Goal: Task Accomplishment & Management: Use online tool/utility

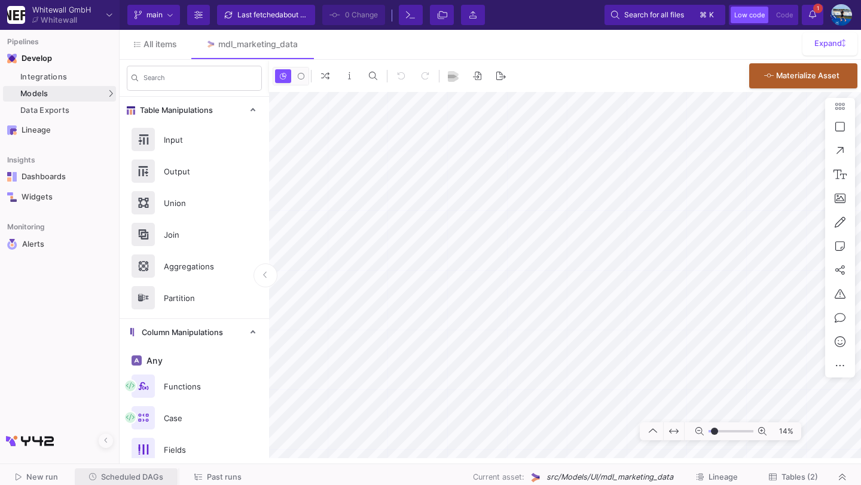
click at [145, 474] on span "Scheduled DAGs" at bounding box center [132, 477] width 62 height 9
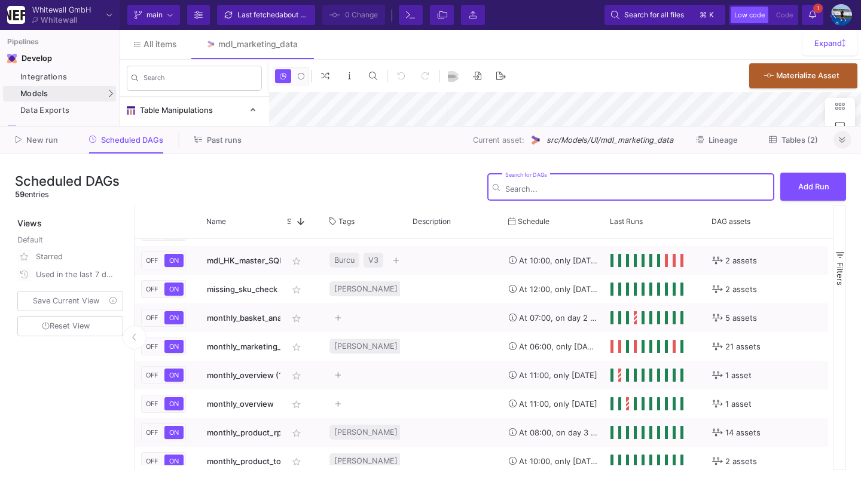
click at [842, 145] on fa-icon at bounding box center [842, 140] width 7 height 9
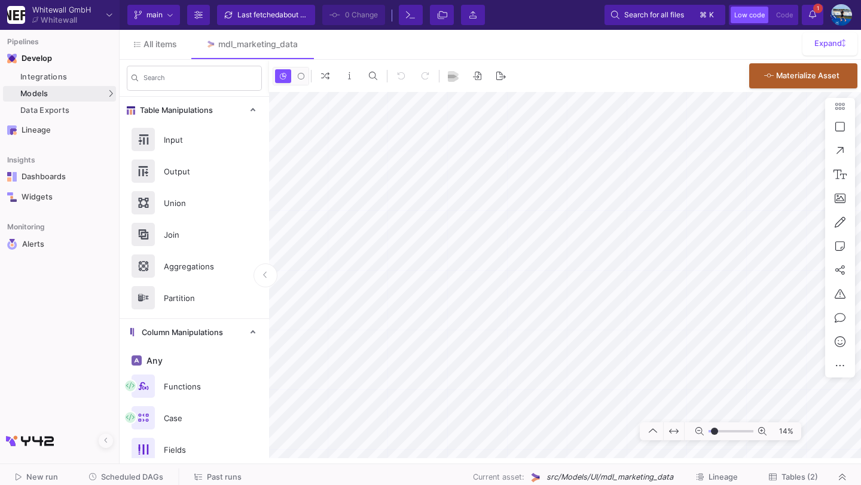
click at [160, 92] on mat-form-field "Search" at bounding box center [194, 78] width 149 height 29
click at [777, 479] on span "Tables (2)" at bounding box center [793, 477] width 49 height 9
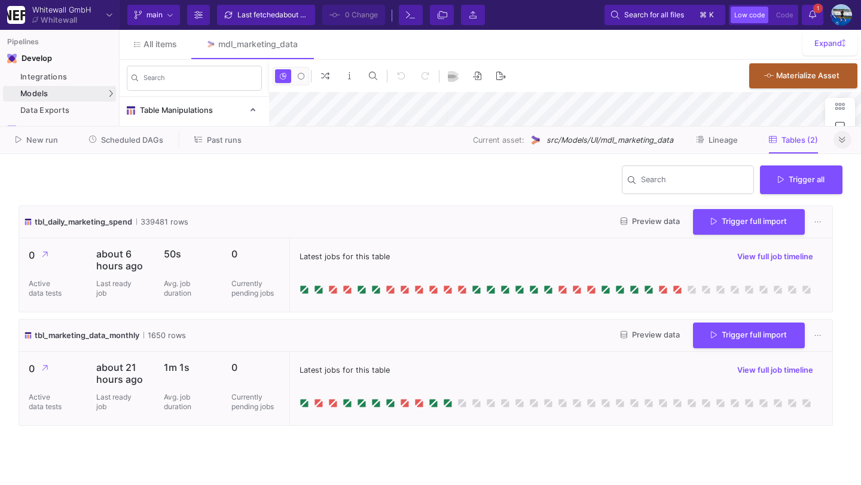
click at [846, 134] on button at bounding box center [842, 140] width 18 height 18
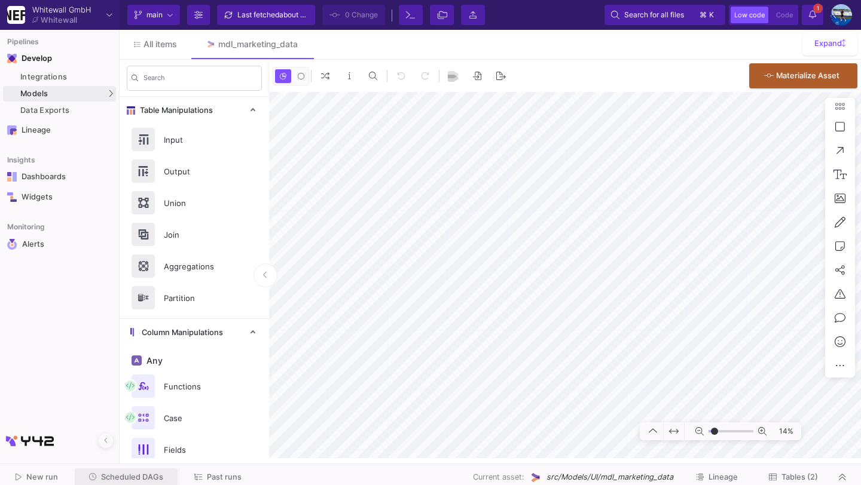
click at [145, 473] on span "Scheduled DAGs" at bounding box center [132, 477] width 62 height 9
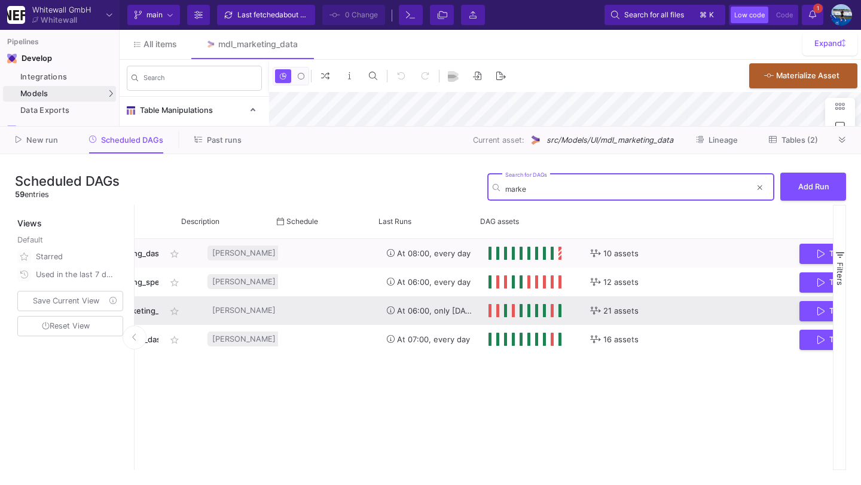
scroll to position [0, 231]
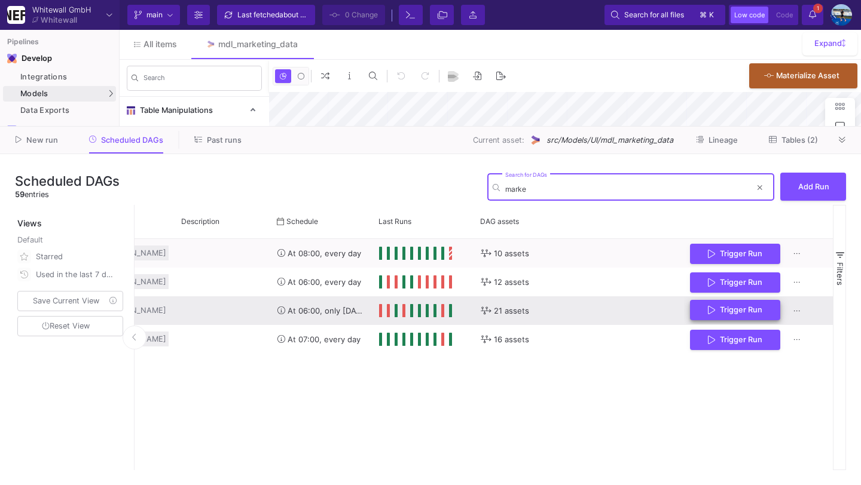
type input "marke"
click at [717, 307] on span "Trigger Run" at bounding box center [735, 309] width 54 height 9
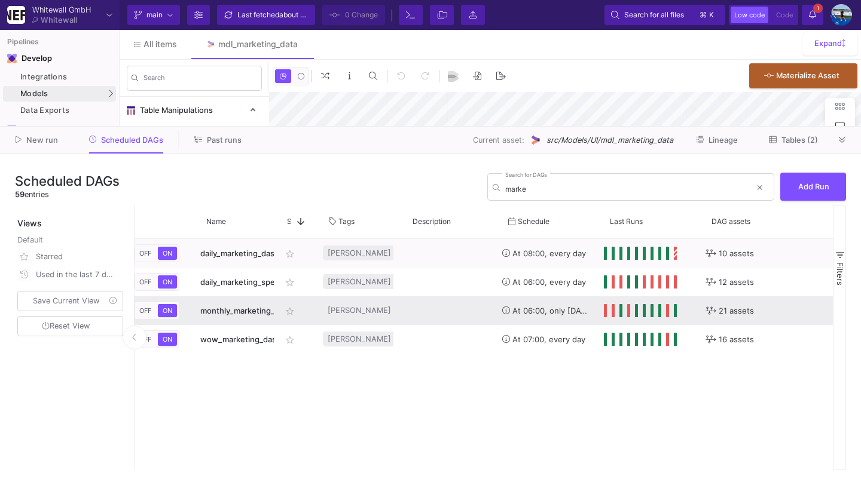
scroll to position [0, 0]
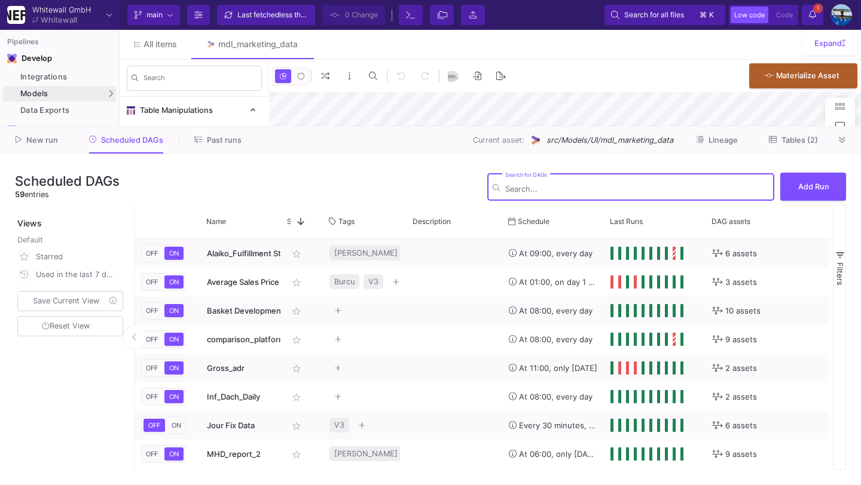
type input "-40"
click at [514, 191] on input "Search for DAGs" at bounding box center [637, 189] width 264 height 9
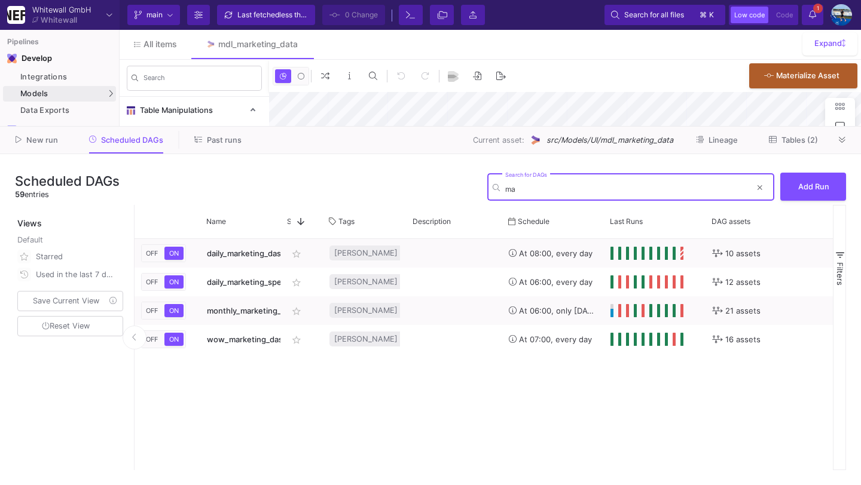
type input "m"
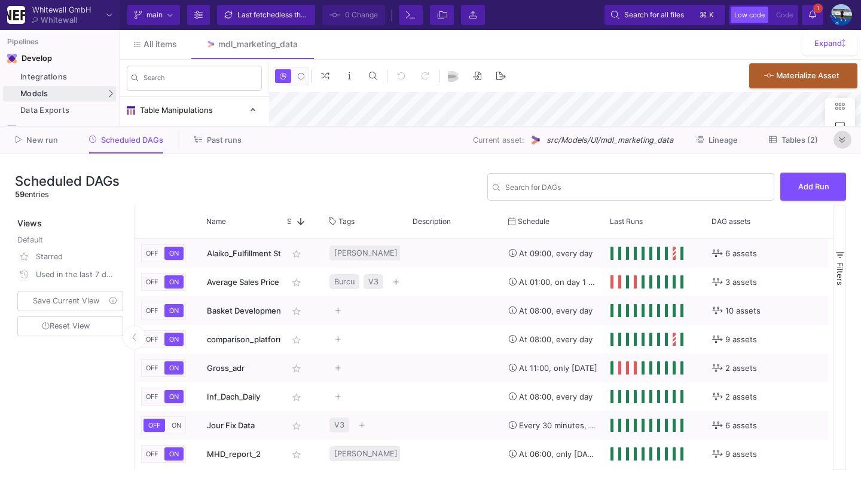
click at [842, 140] on icon at bounding box center [842, 140] width 7 height 8
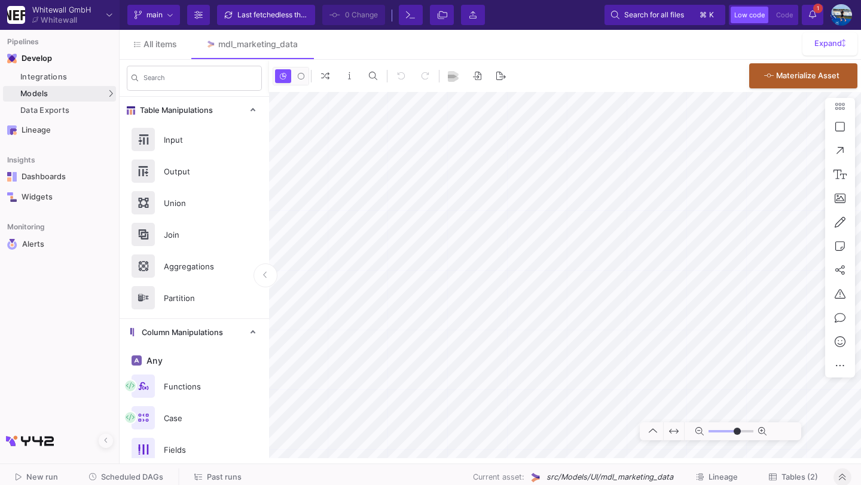
type input "-40"
click at [133, 471] on button "Scheduled DAGs" at bounding box center [126, 478] width 103 height 19
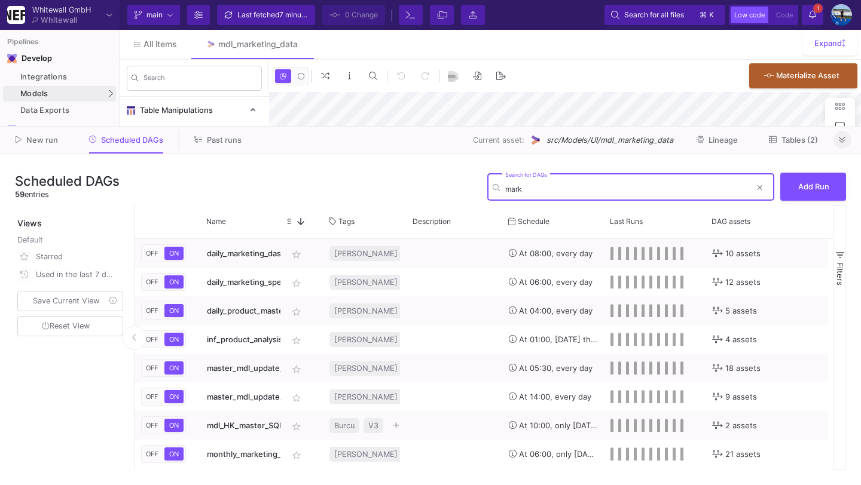
type input "marke"
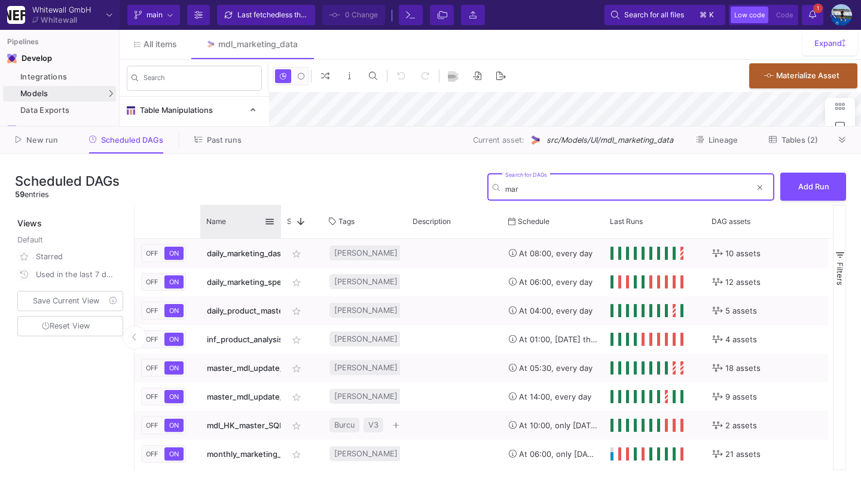
type input "mare"
type input "-40"
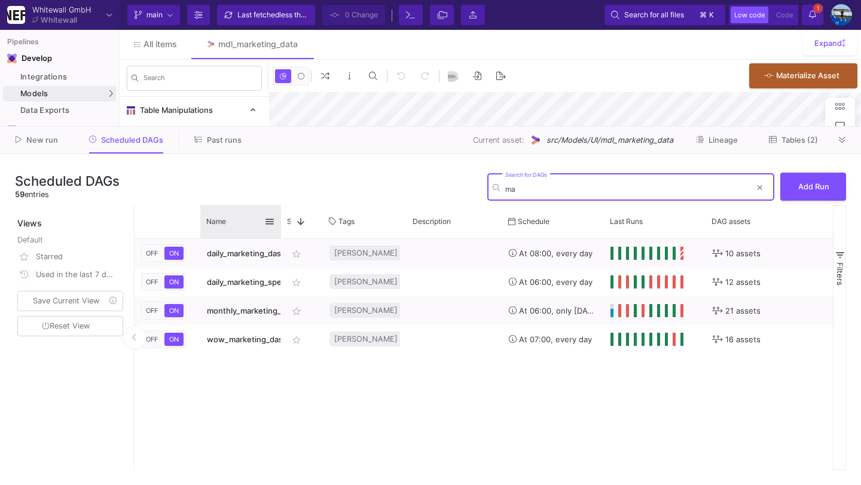
type input "m"
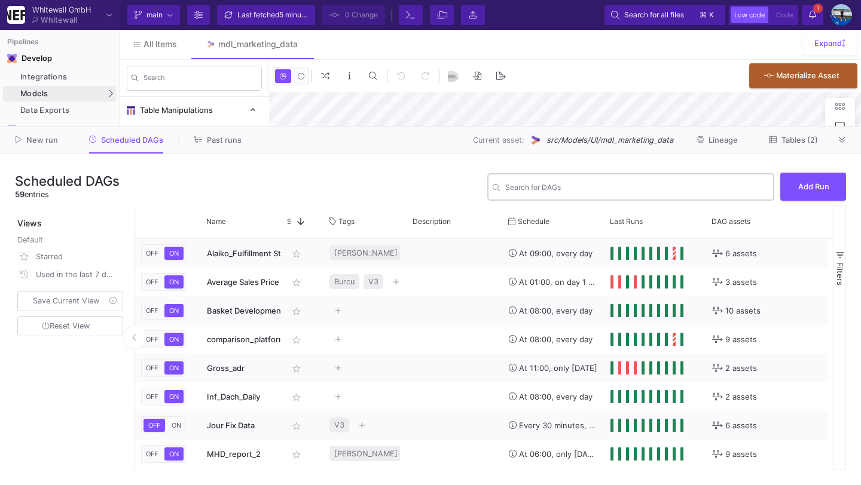
click at [591, 179] on div "Search for DAGs" at bounding box center [637, 186] width 264 height 29
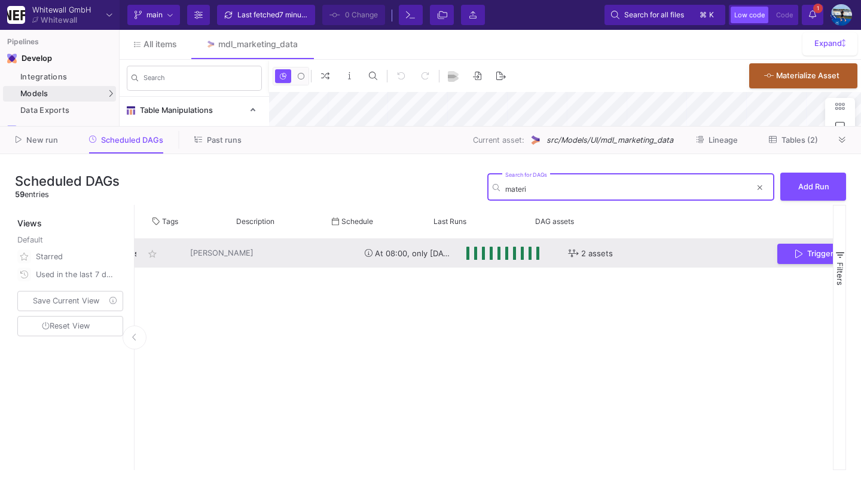
scroll to position [0, 231]
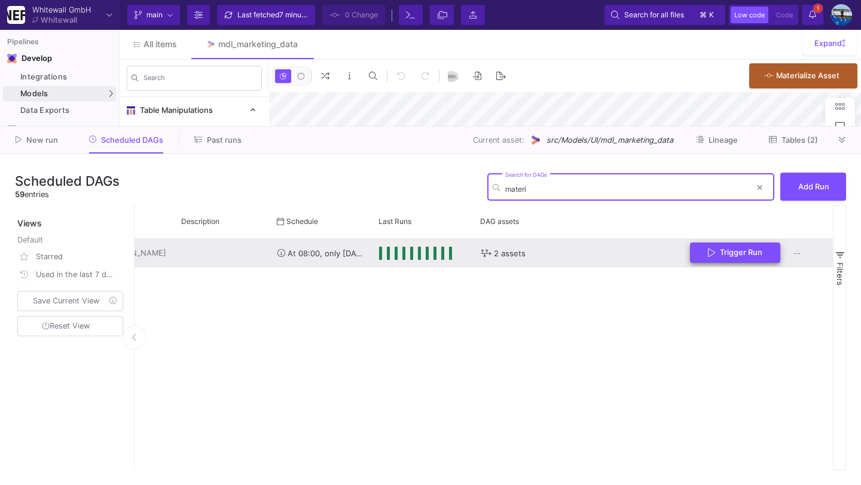
type input "materi"
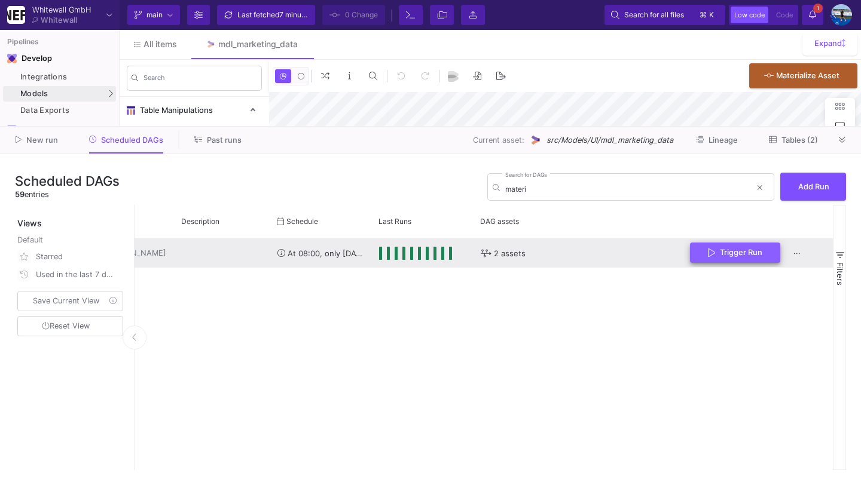
click at [721, 253] on span "Trigger Run" at bounding box center [741, 252] width 42 height 9
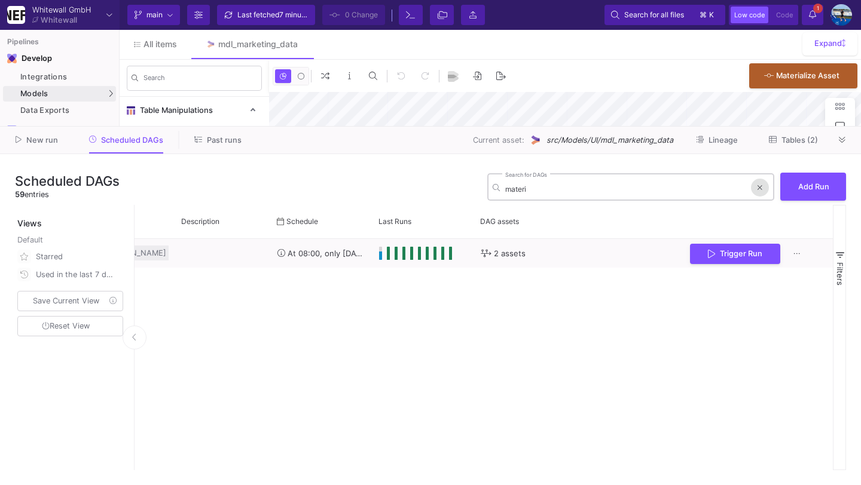
click at [759, 188] on icon at bounding box center [759, 187] width 5 height 5
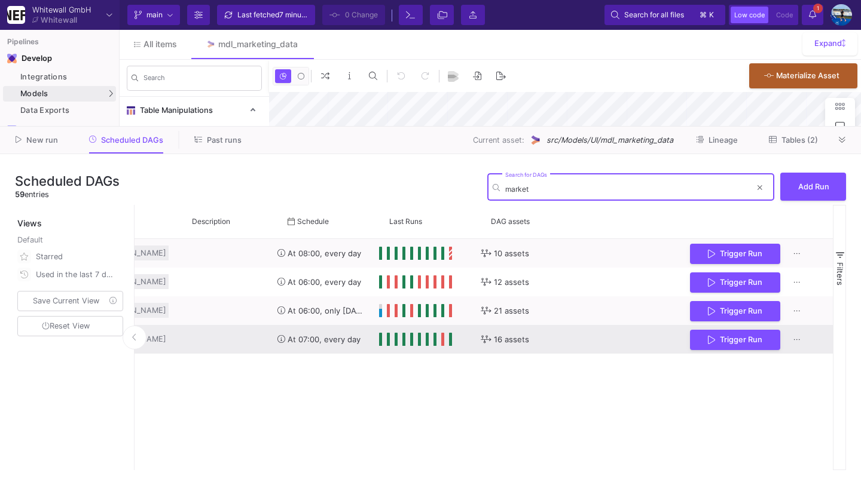
scroll to position [0, 0]
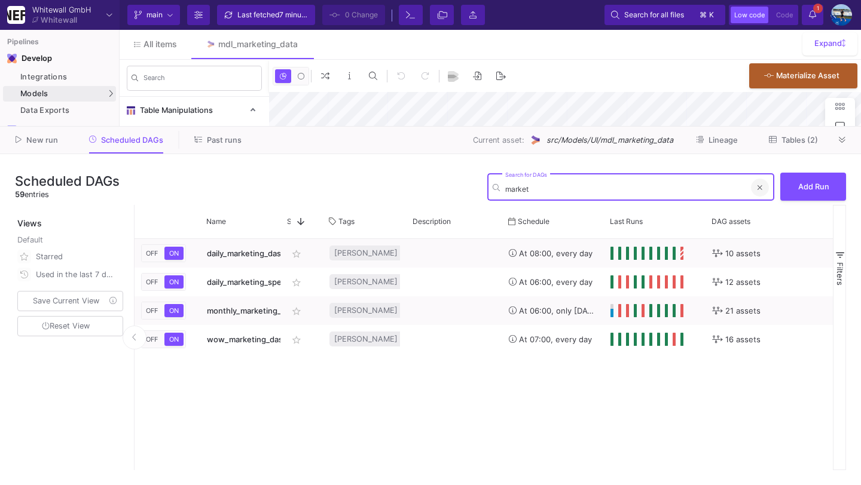
type input "market"
click at [760, 184] on icon at bounding box center [759, 187] width 5 height 7
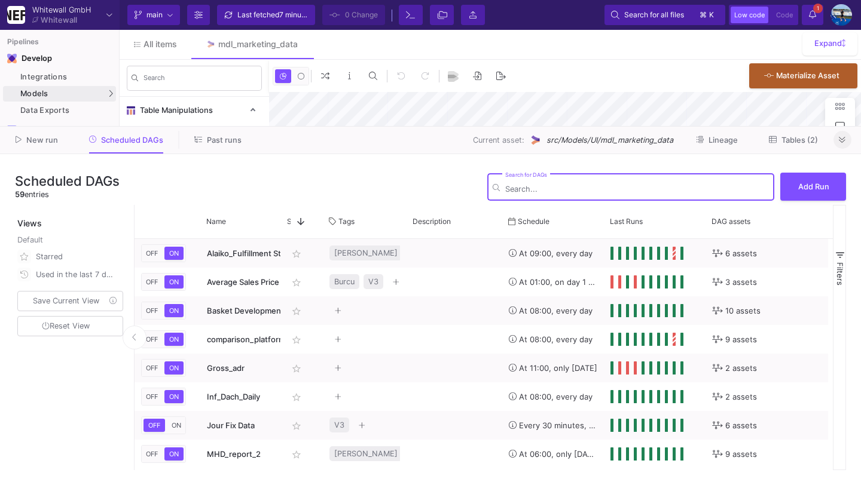
click at [839, 145] on button at bounding box center [842, 140] width 18 height 18
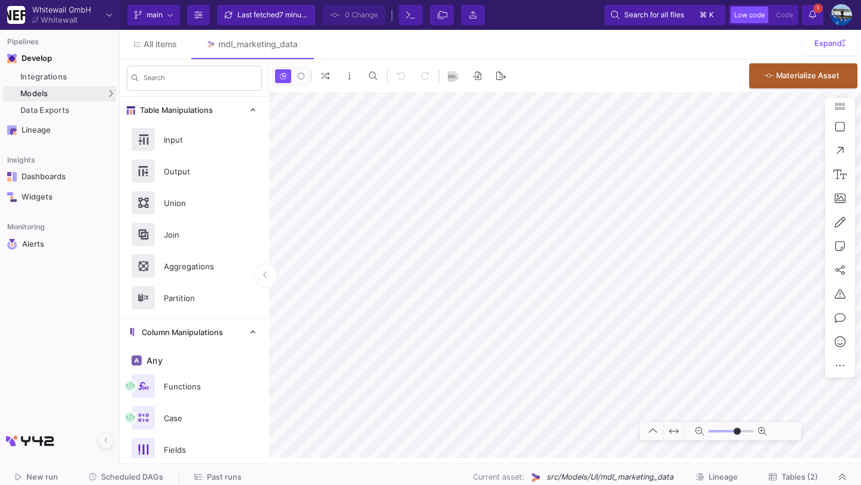
type input "-40"
click at [156, 474] on span "Scheduled DAGs" at bounding box center [132, 477] width 62 height 9
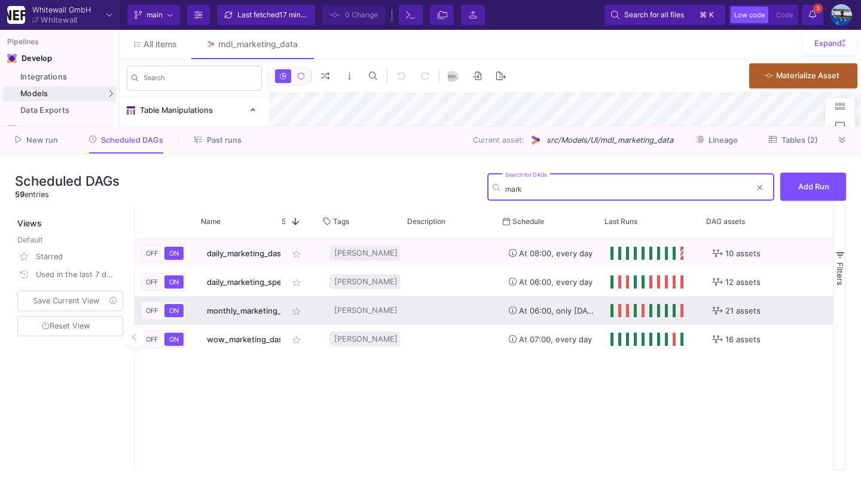
scroll to position [0, 231]
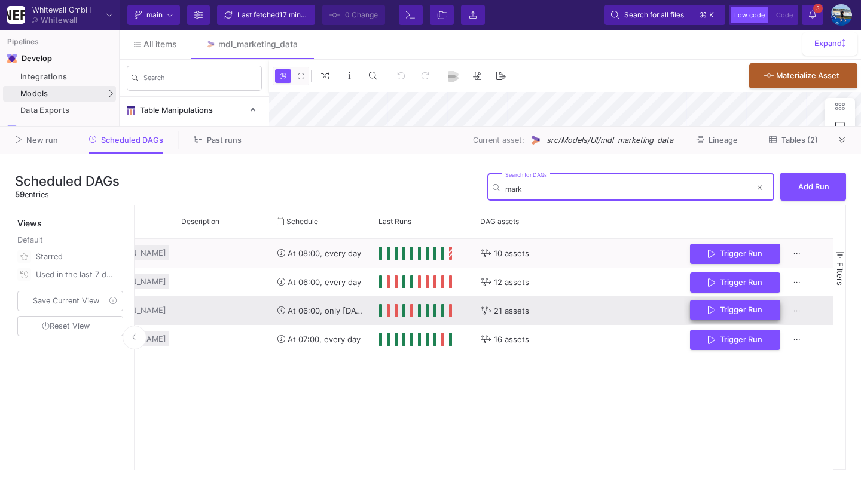
type input "mark"
click at [704, 314] on button "Trigger Run" at bounding box center [735, 310] width 90 height 21
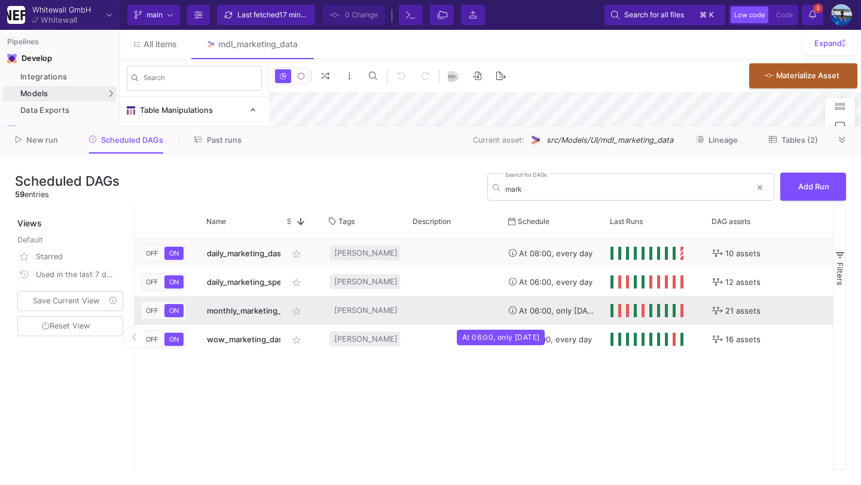
scroll to position [0, 158]
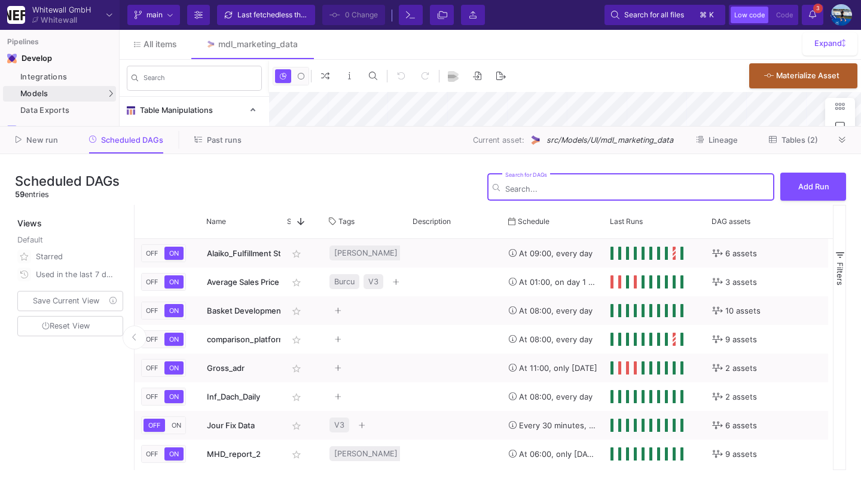
type input "-40"
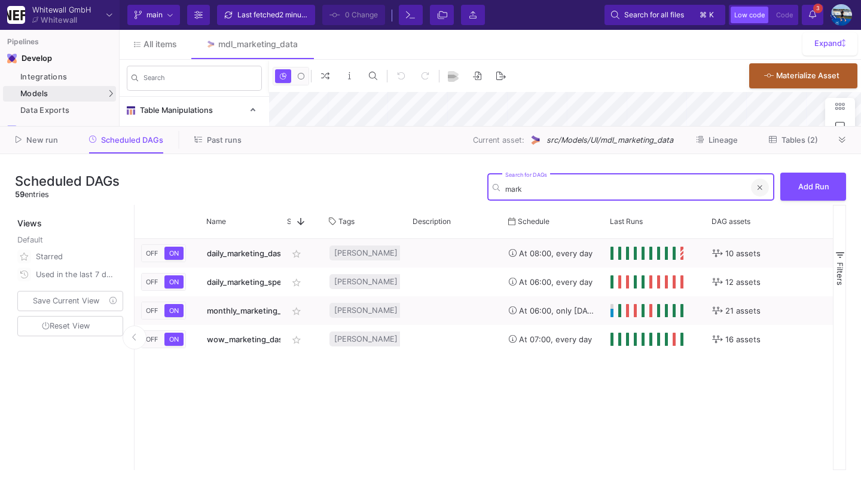
type input "mark"
click at [756, 186] on button at bounding box center [760, 188] width 18 height 18
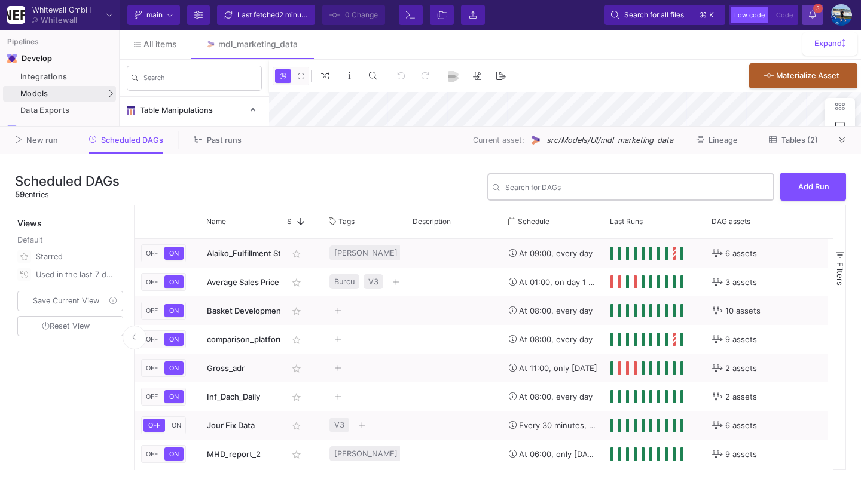
click at [812, 13] on icon at bounding box center [812, 14] width 7 height 8
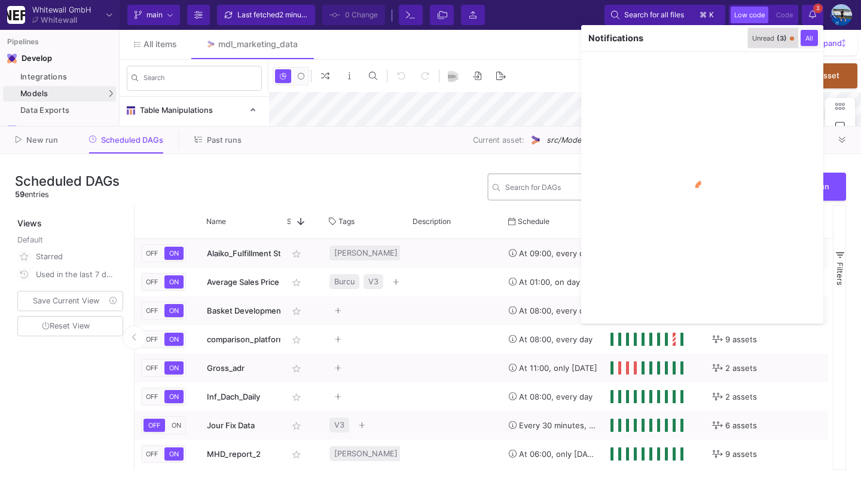
click at [769, 37] on div "Unread (3)" at bounding box center [769, 38] width 35 height 8
click at [732, 39] on icon "button" at bounding box center [736, 38] width 8 height 8
click at [807, 10] on div at bounding box center [430, 242] width 861 height 485
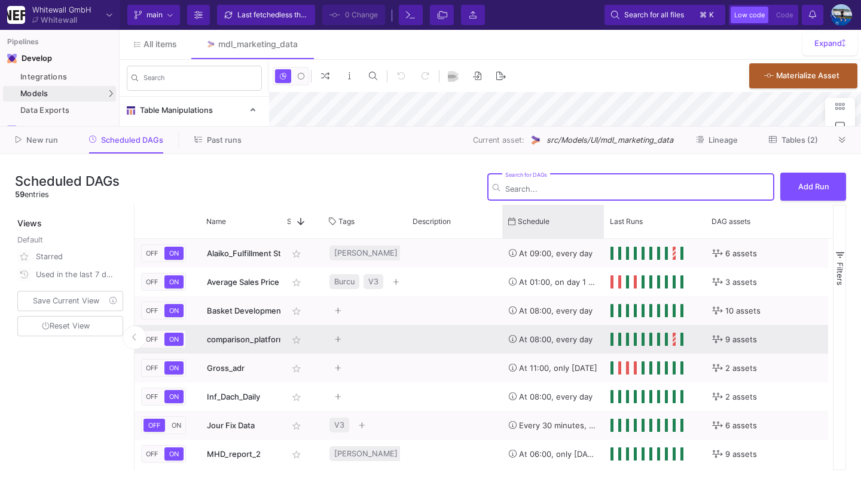
type input "-40"
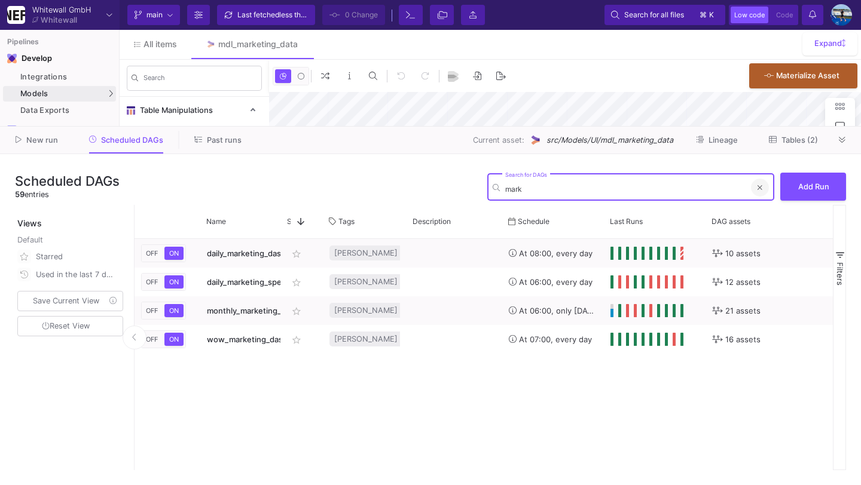
type input "mark"
click at [759, 187] on icon at bounding box center [759, 187] width 5 height 5
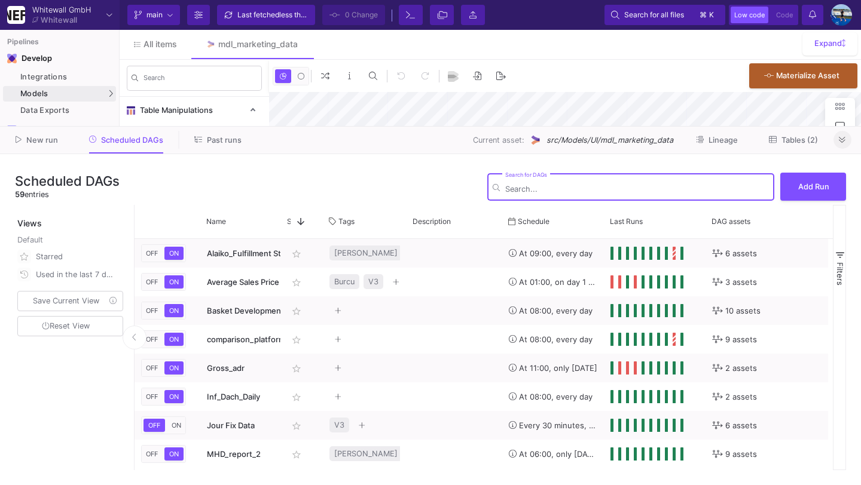
click at [846, 139] on button at bounding box center [842, 140] width 18 height 18
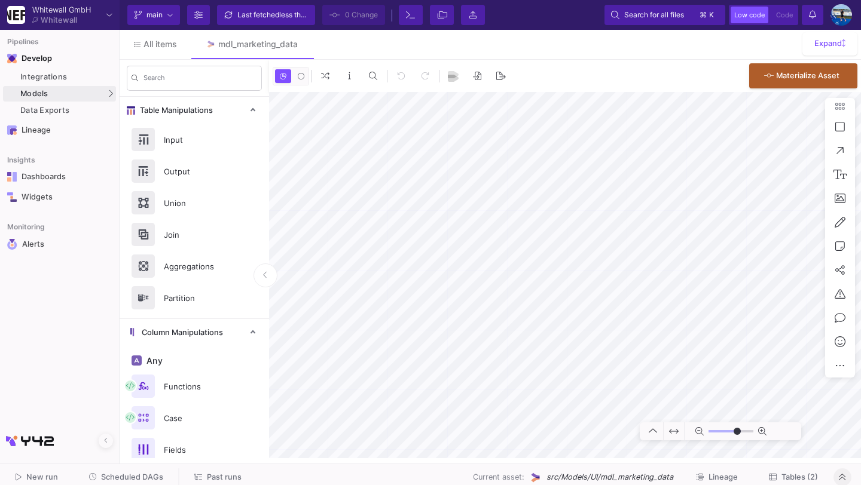
type input "-40"
click at [108, 482] on button "Scheduled DAGs" at bounding box center [126, 478] width 103 height 19
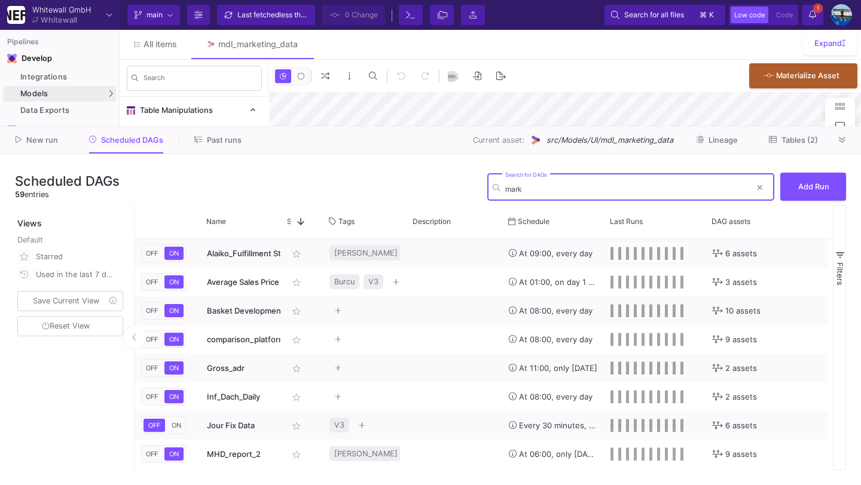
type input "marke"
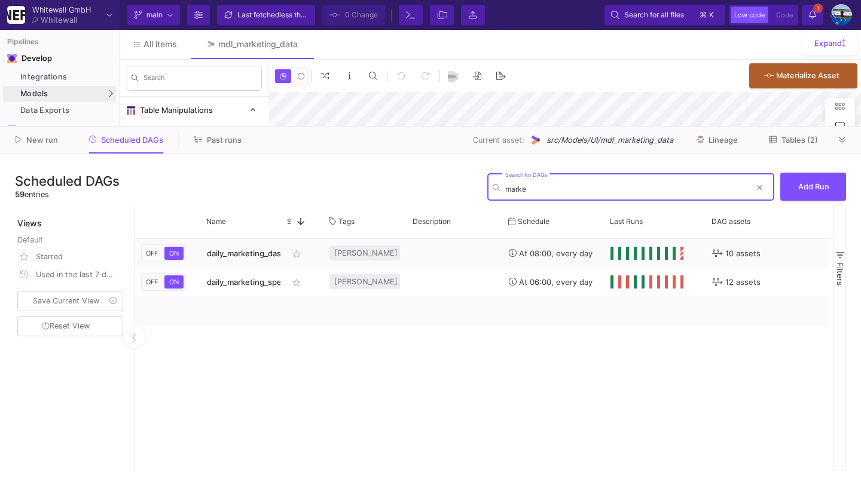
type input "-40"
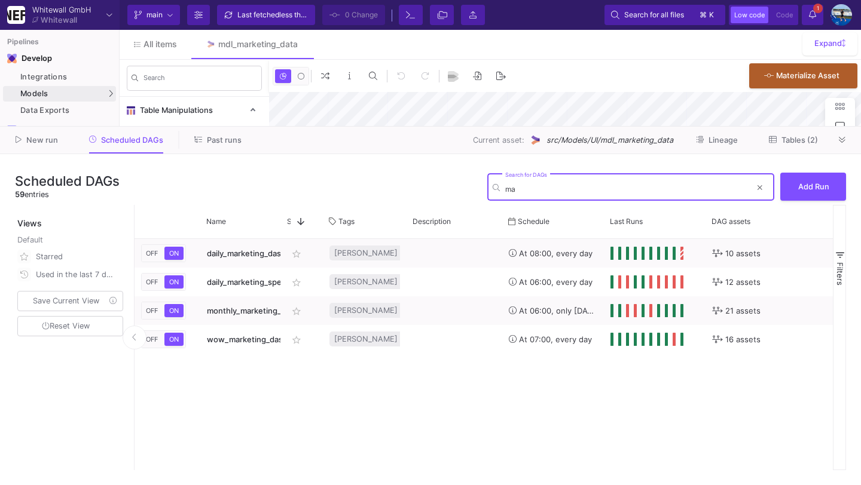
type input "m"
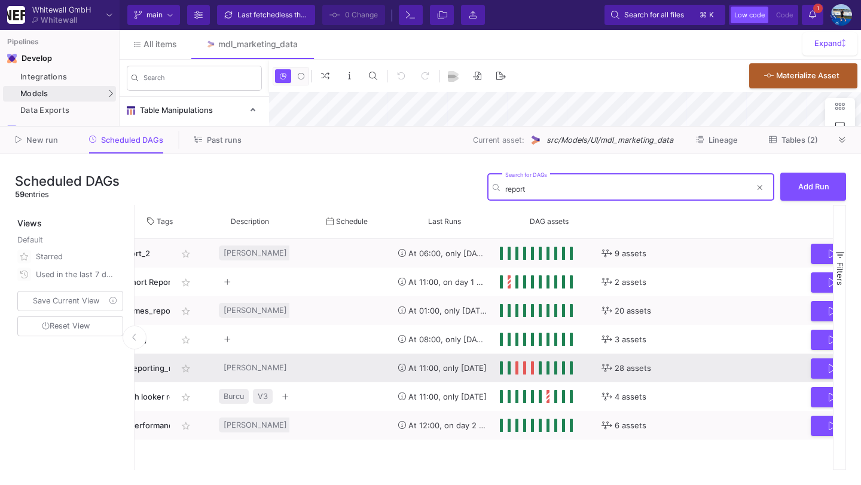
scroll to position [0, 231]
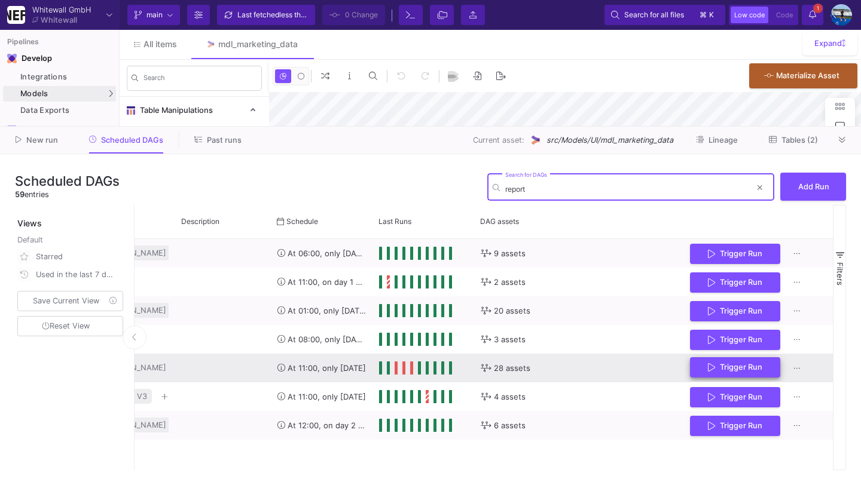
type input "report"
click at [692, 366] on button "Trigger Run" at bounding box center [735, 367] width 90 height 21
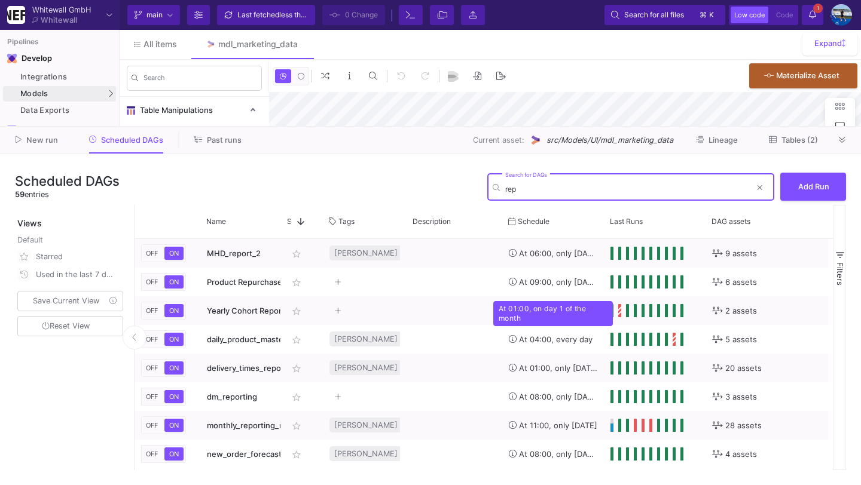
type input "repo"
type input "-40"
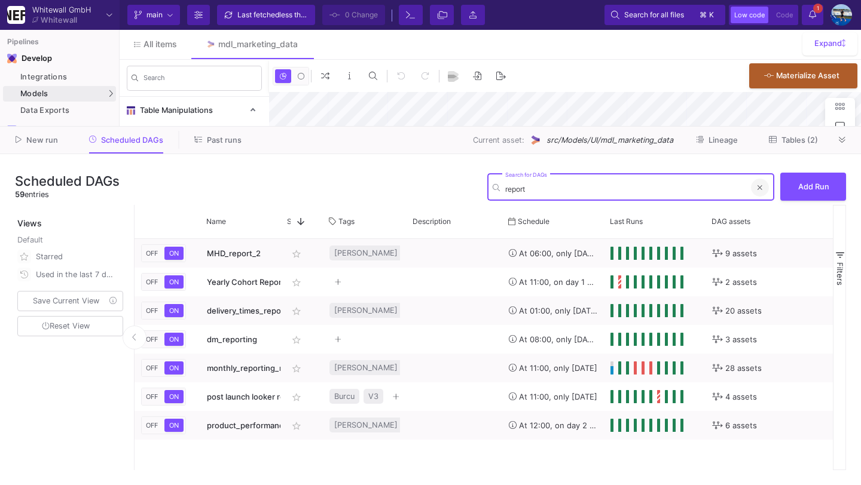
type input "report"
click at [761, 186] on icon at bounding box center [759, 187] width 5 height 7
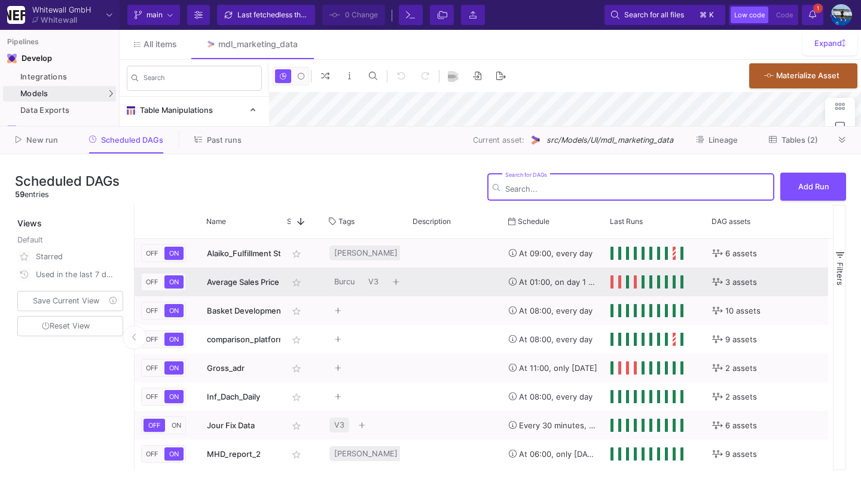
type input "-40"
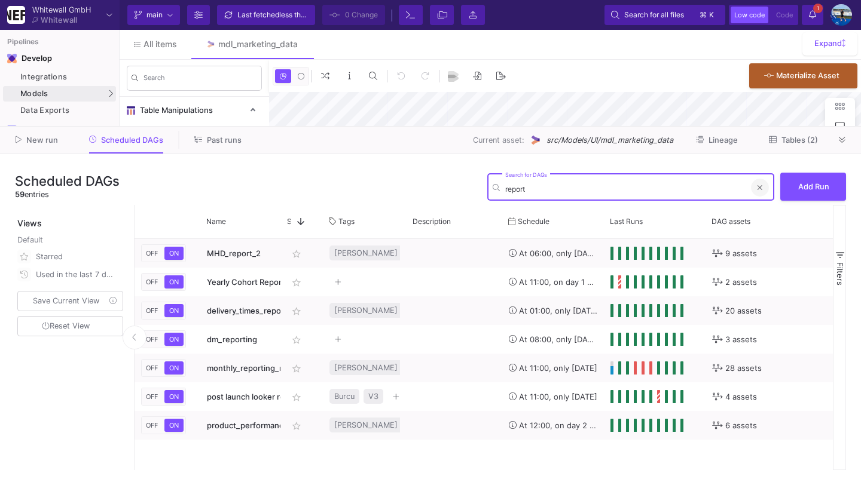
type input "report"
click at [764, 187] on button at bounding box center [760, 188] width 18 height 18
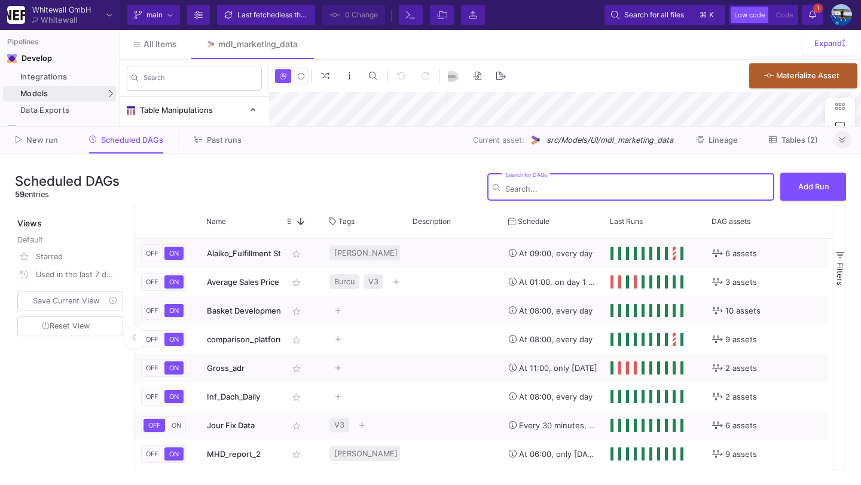
click at [836, 144] on button at bounding box center [842, 140] width 18 height 18
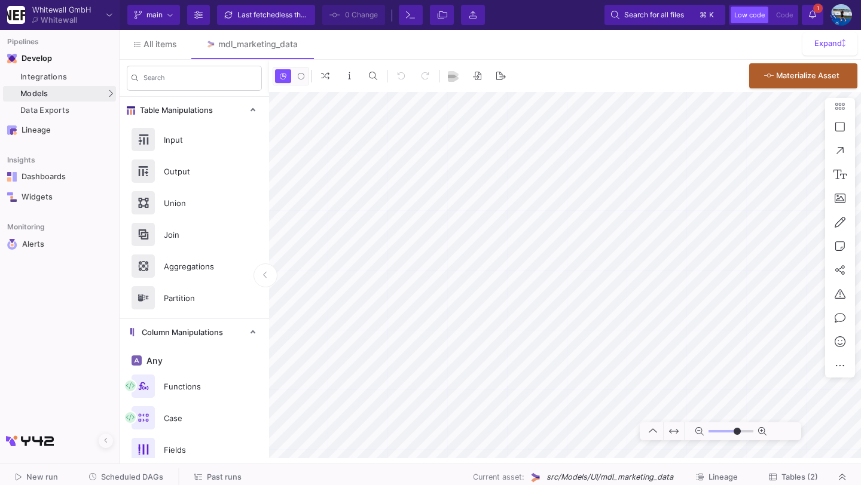
click at [819, 16] on button "1 1 Notifications" at bounding box center [812, 15] width 22 height 20
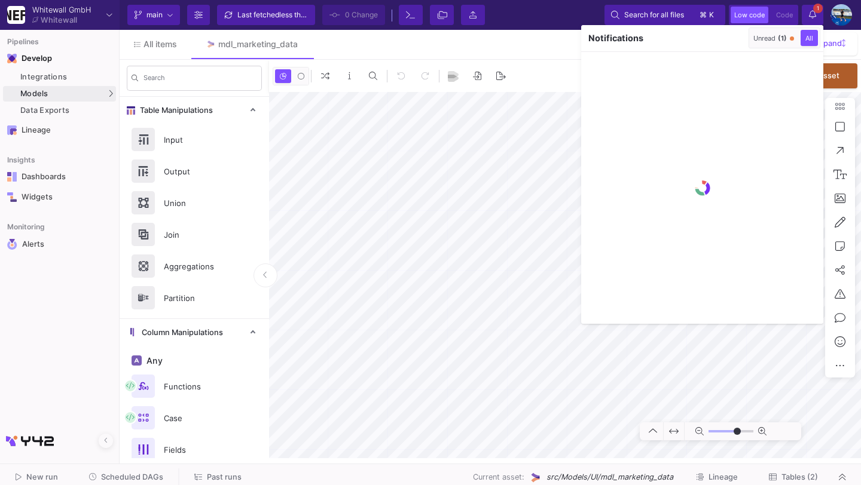
click at [781, 34] on span "(1)" at bounding box center [782, 38] width 9 height 8
type input "-40"
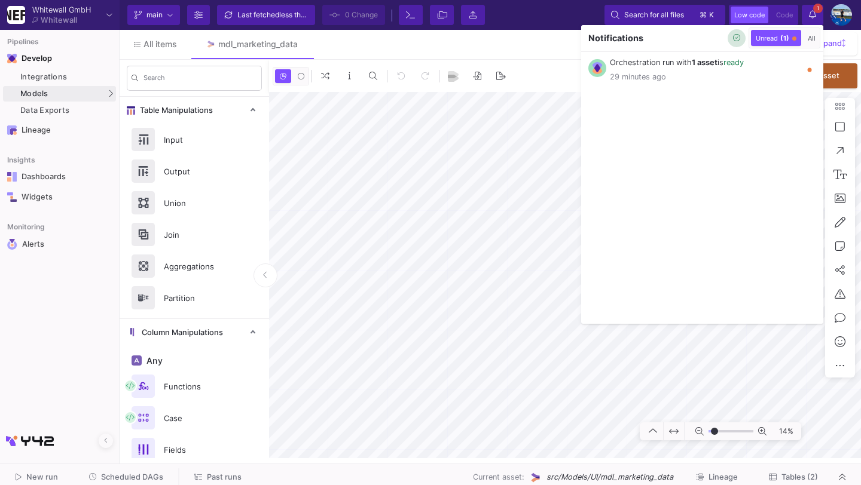
click at [735, 38] on icon "button" at bounding box center [737, 38] width 8 height 8
click at [753, 14] on div at bounding box center [430, 242] width 861 height 485
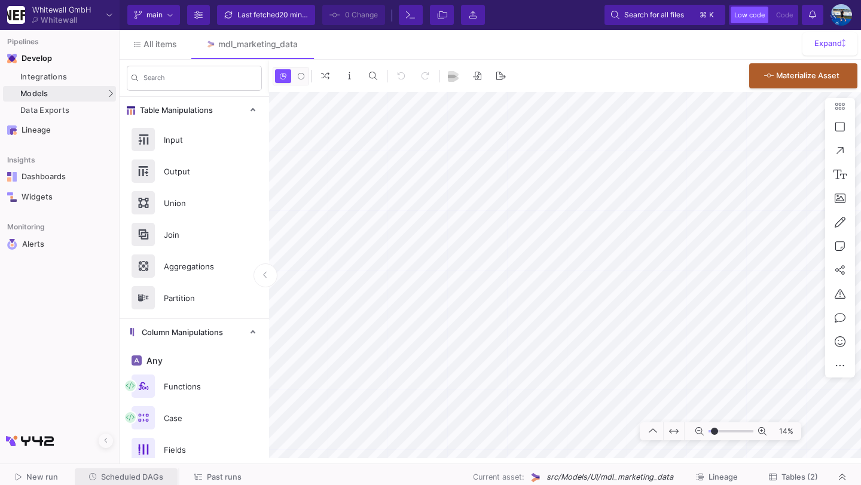
click at [136, 473] on span "Scheduled DAGs" at bounding box center [132, 477] width 62 height 9
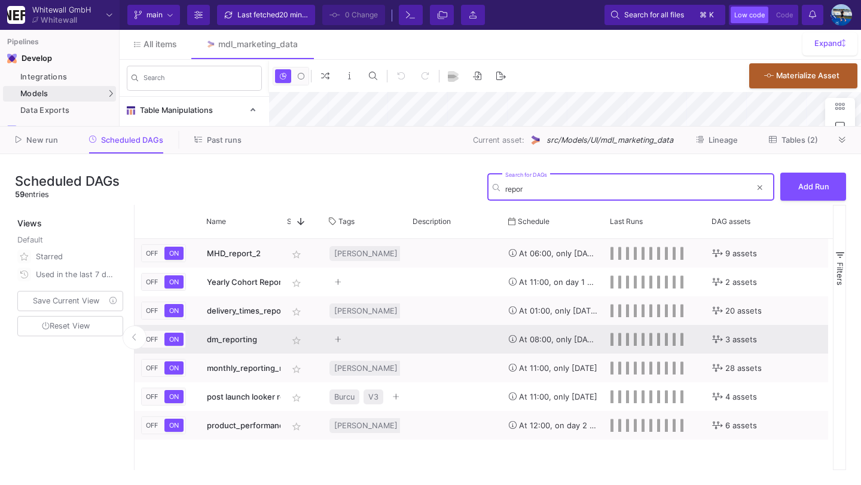
type input "report"
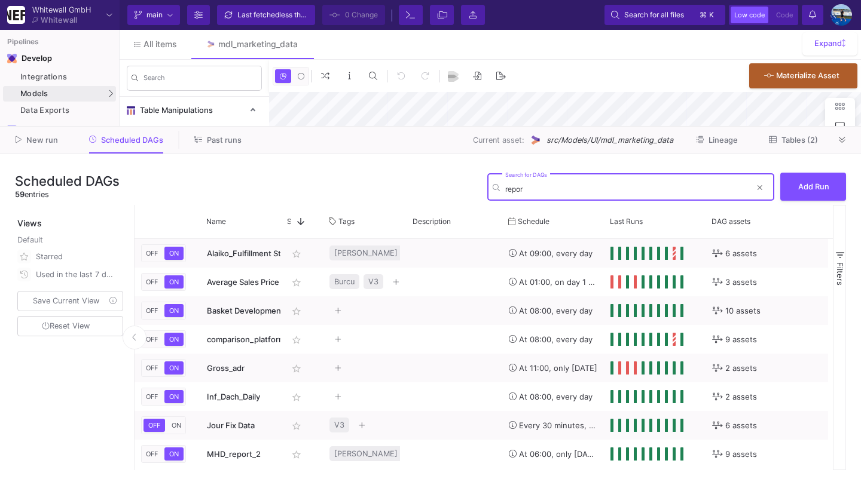
type input "report"
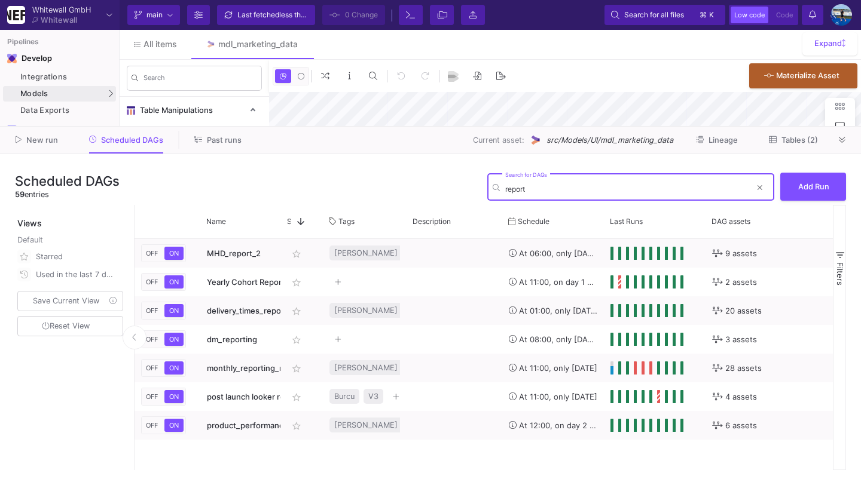
type input "-40"
type input "report"
click at [763, 184] on button at bounding box center [760, 188] width 18 height 18
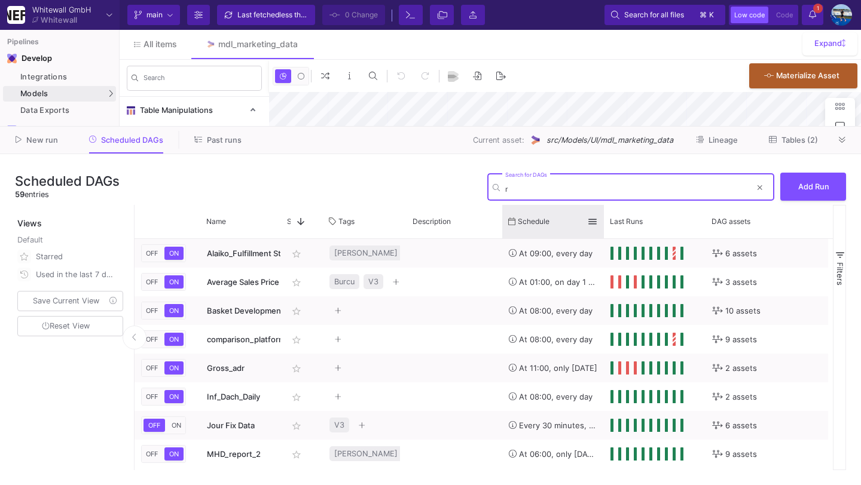
type input "re"
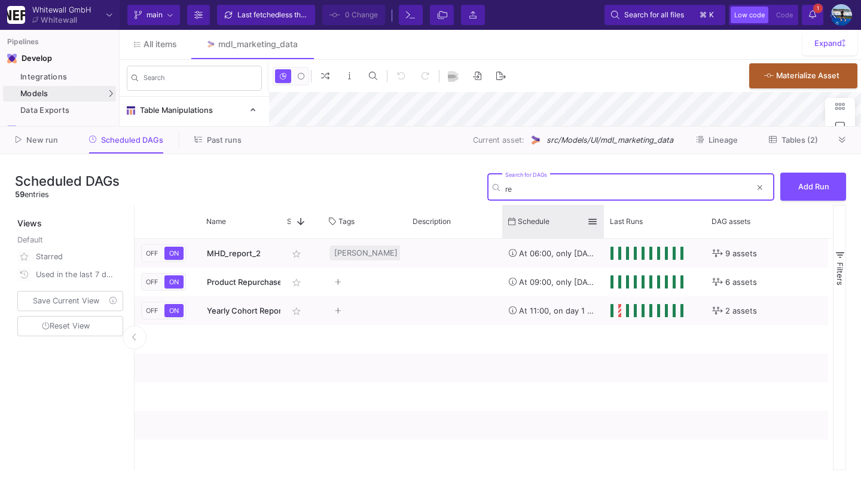
type input "-40"
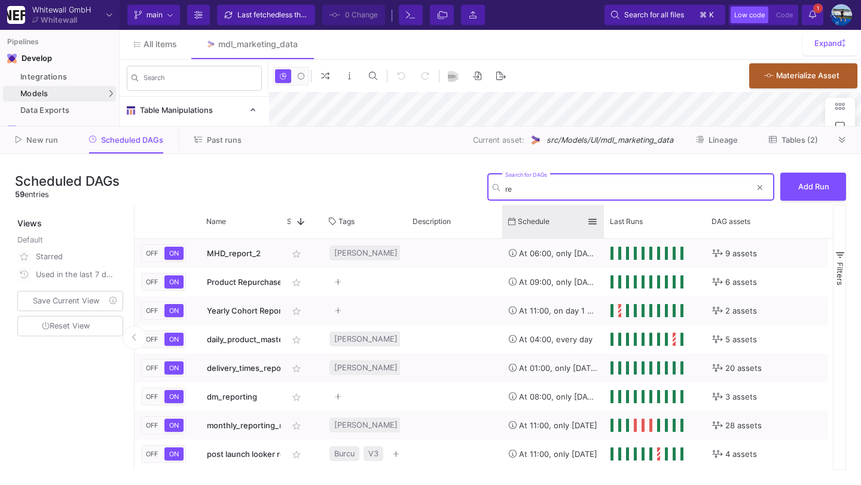
type input "r"
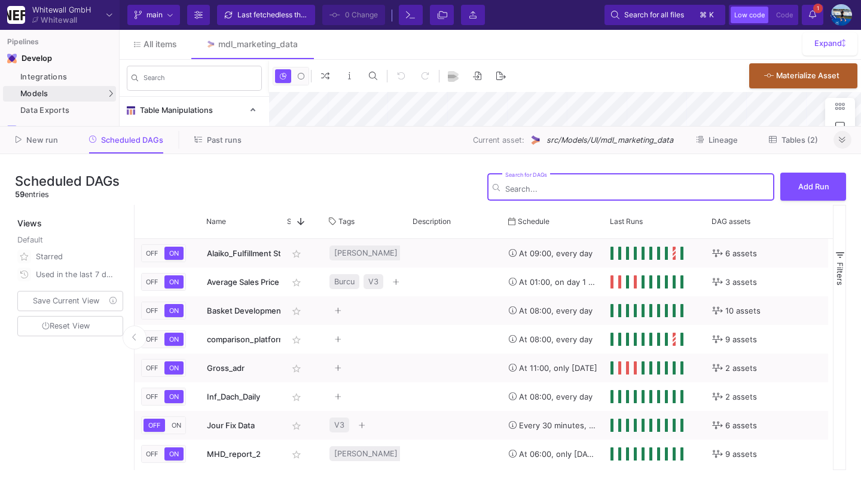
click at [842, 135] on span at bounding box center [842, 139] width 7 height 9
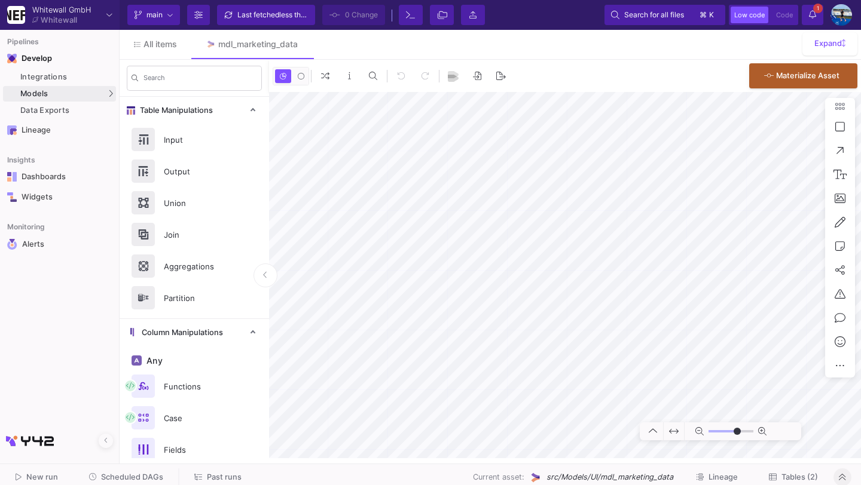
type input "-40"
